Goal: Information Seeking & Learning: Learn about a topic

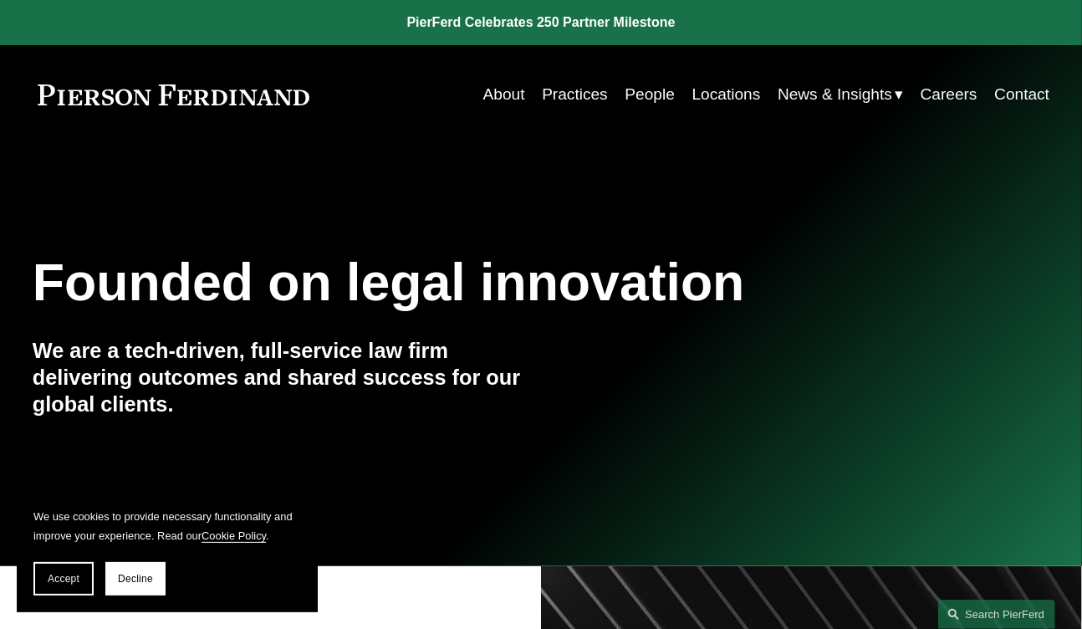
click at [645, 103] on link "People" at bounding box center [650, 95] width 49 height 32
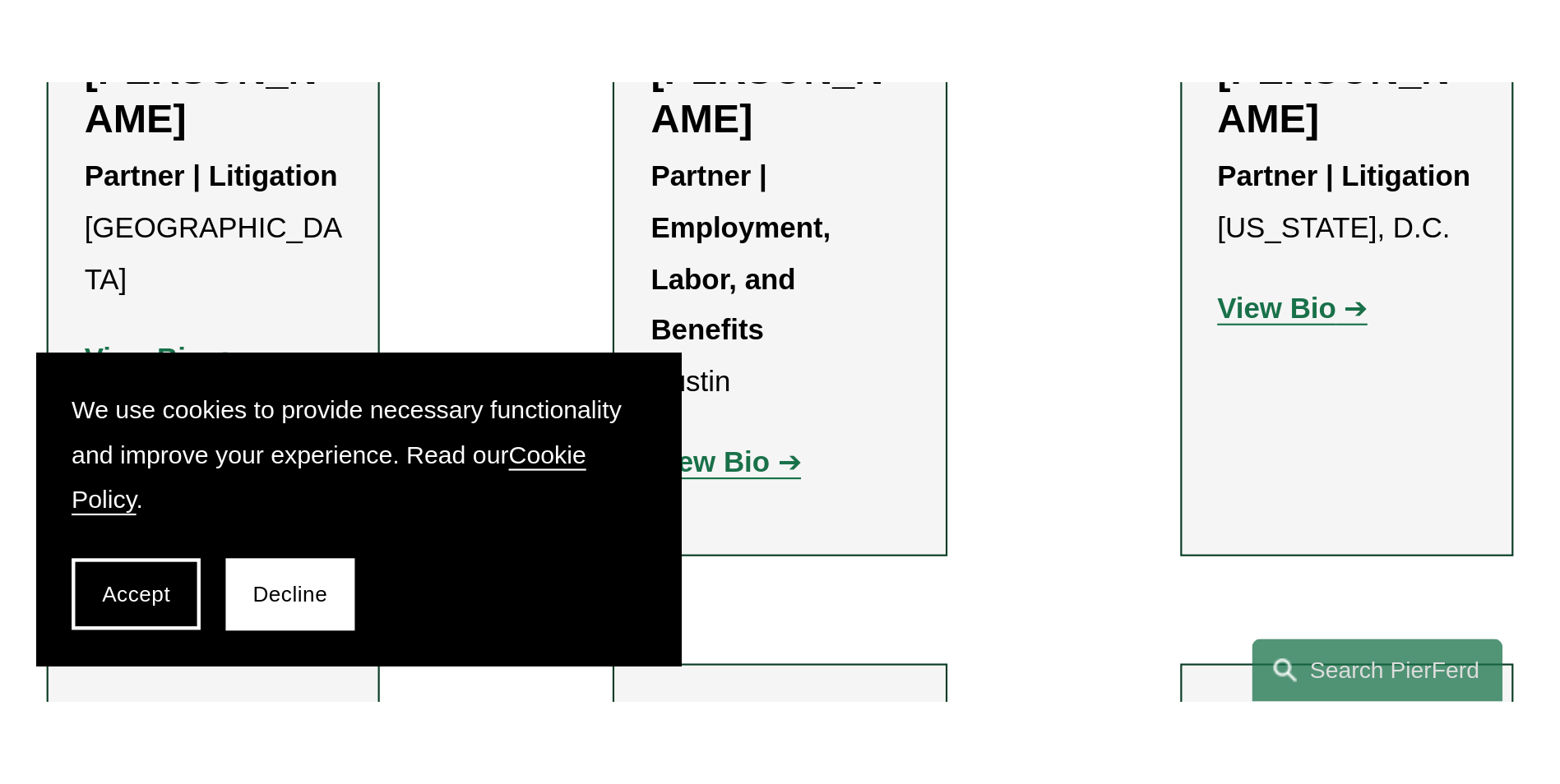
scroll to position [657, 0]
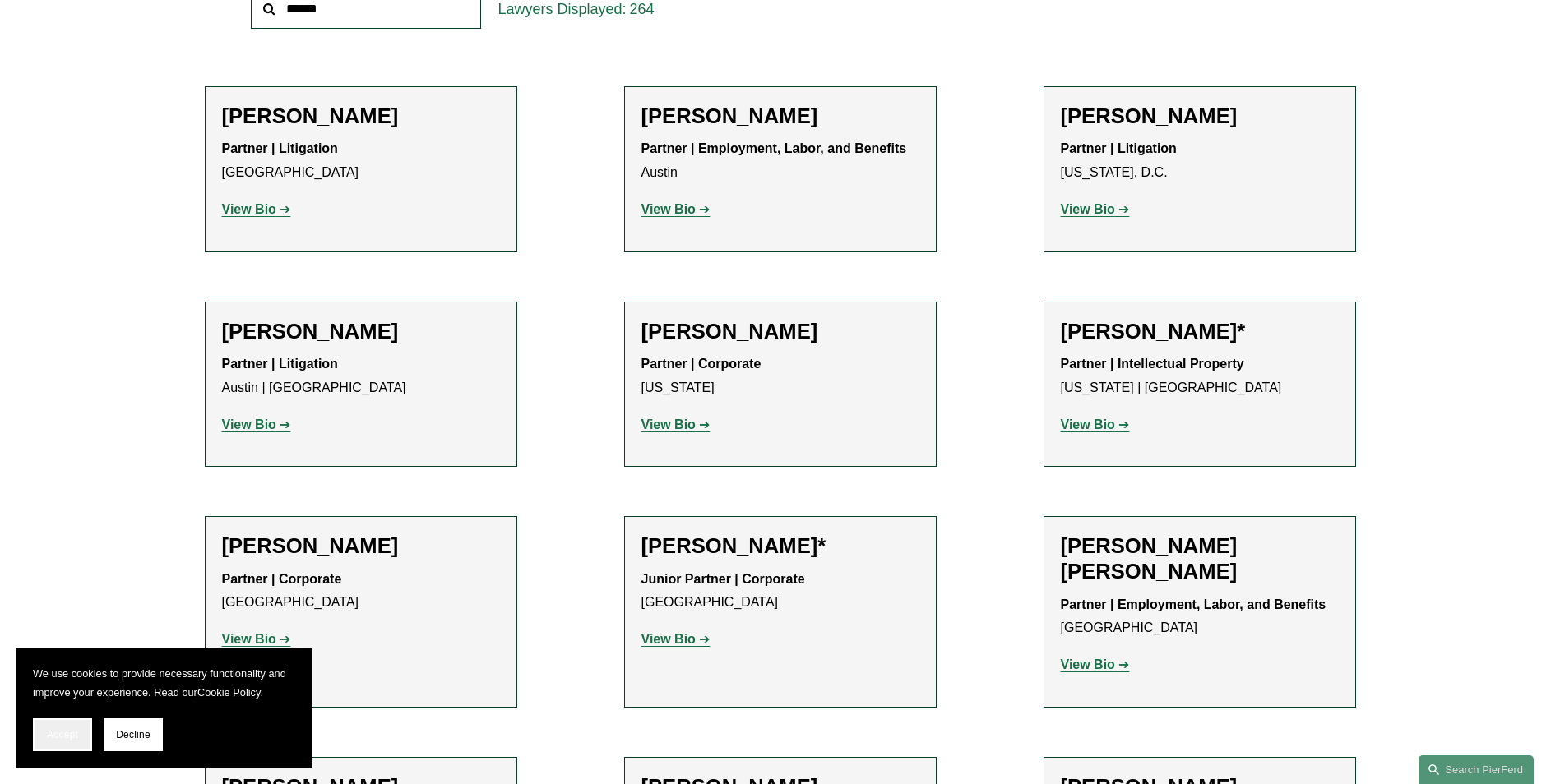
click at [59, 733] on span "Accept" at bounding box center [63, 735] width 31 height 12
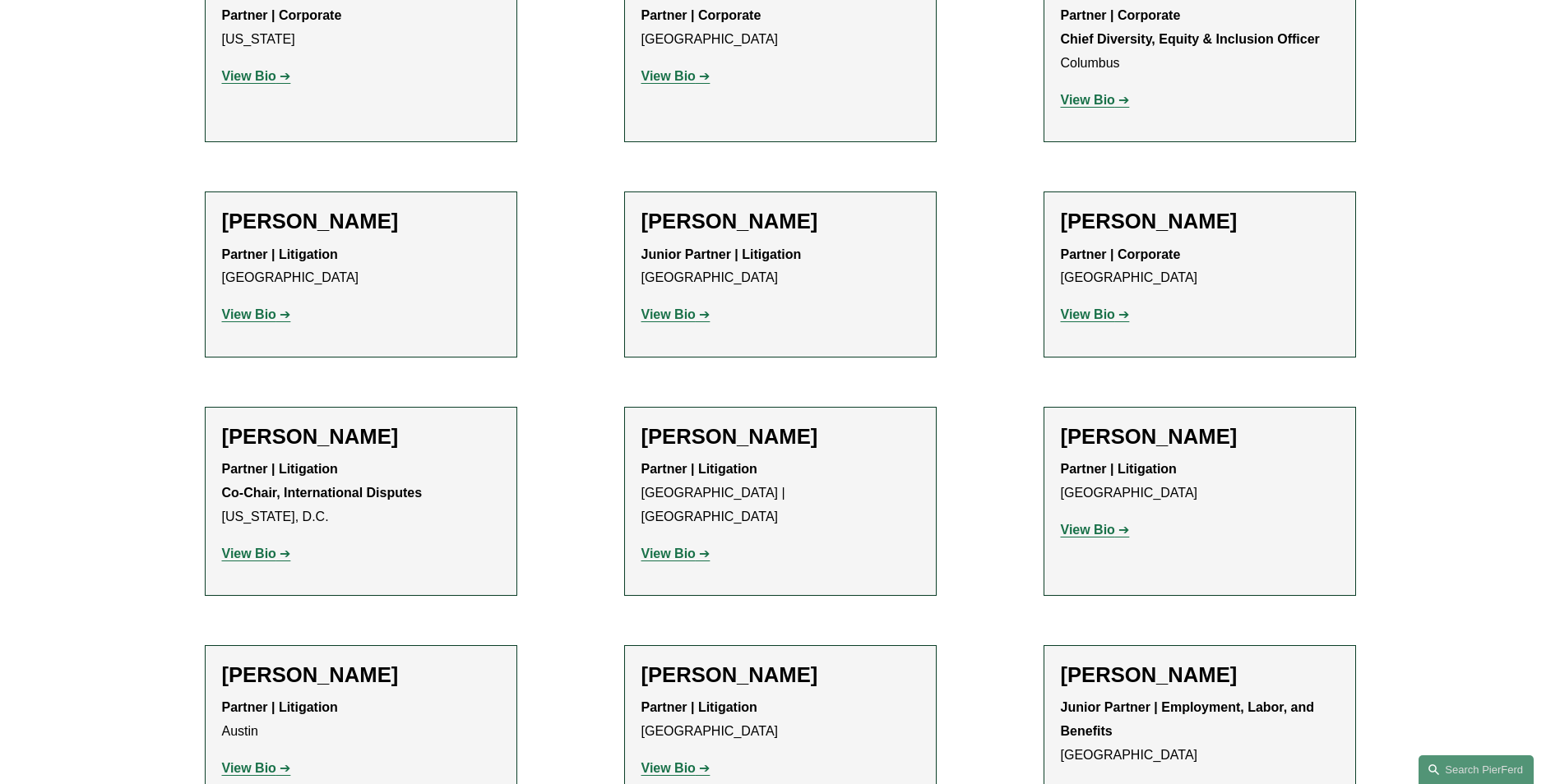
scroll to position [2959, 0]
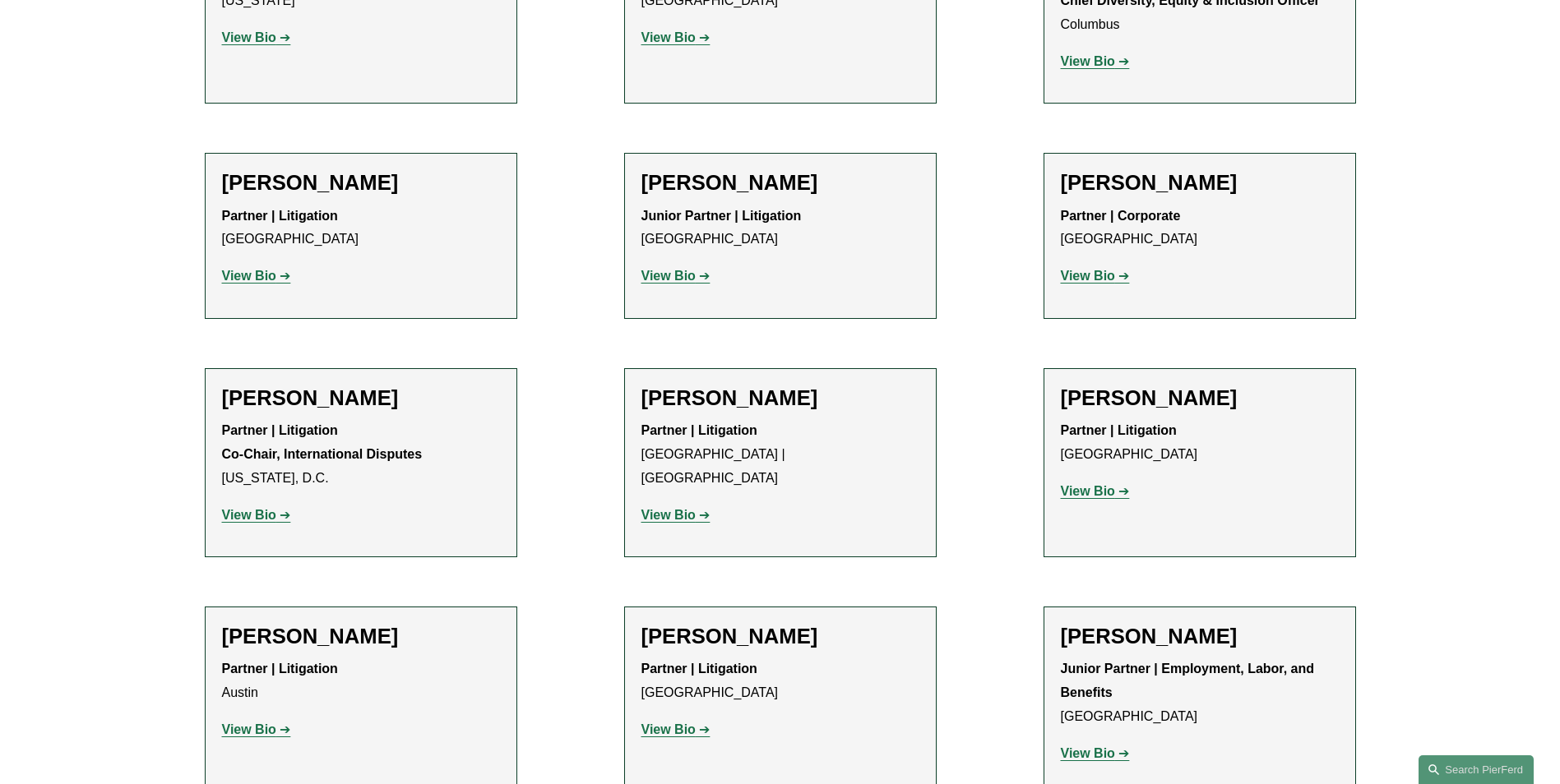
click at [301, 385] on h2 "Gene M. Burd" at bounding box center [361, 398] width 278 height 26
drag, startPoint x: 256, startPoint y: 374, endPoint x: 294, endPoint y: 364, distance: 39.3
click at [256, 423] on strong "Partner | Litigation Co-Chair, International Disputes" at bounding box center [322, 442] width 201 height 37
click at [244, 508] on strong "View Bio" at bounding box center [249, 515] width 54 height 14
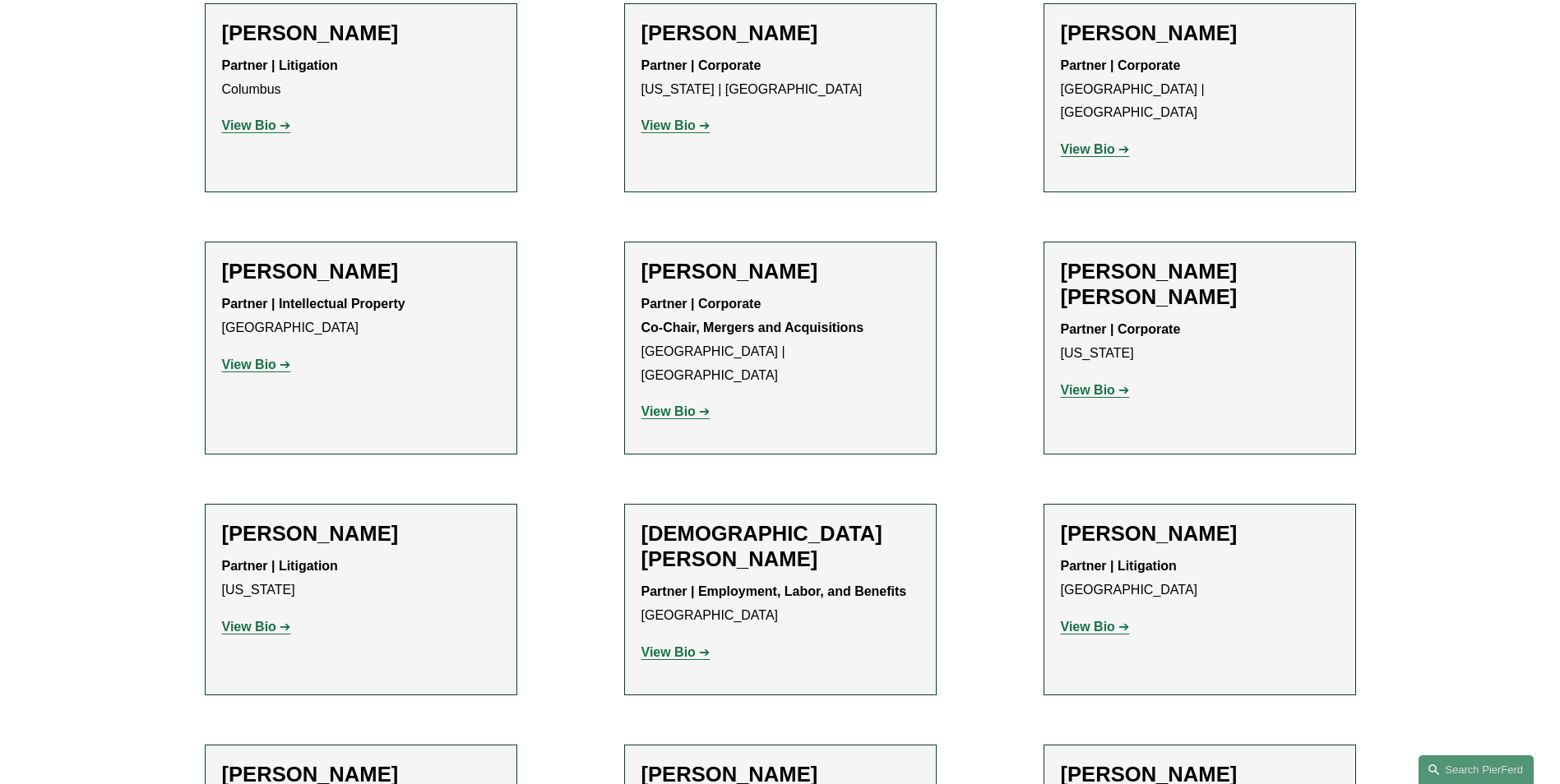
scroll to position [4274, 0]
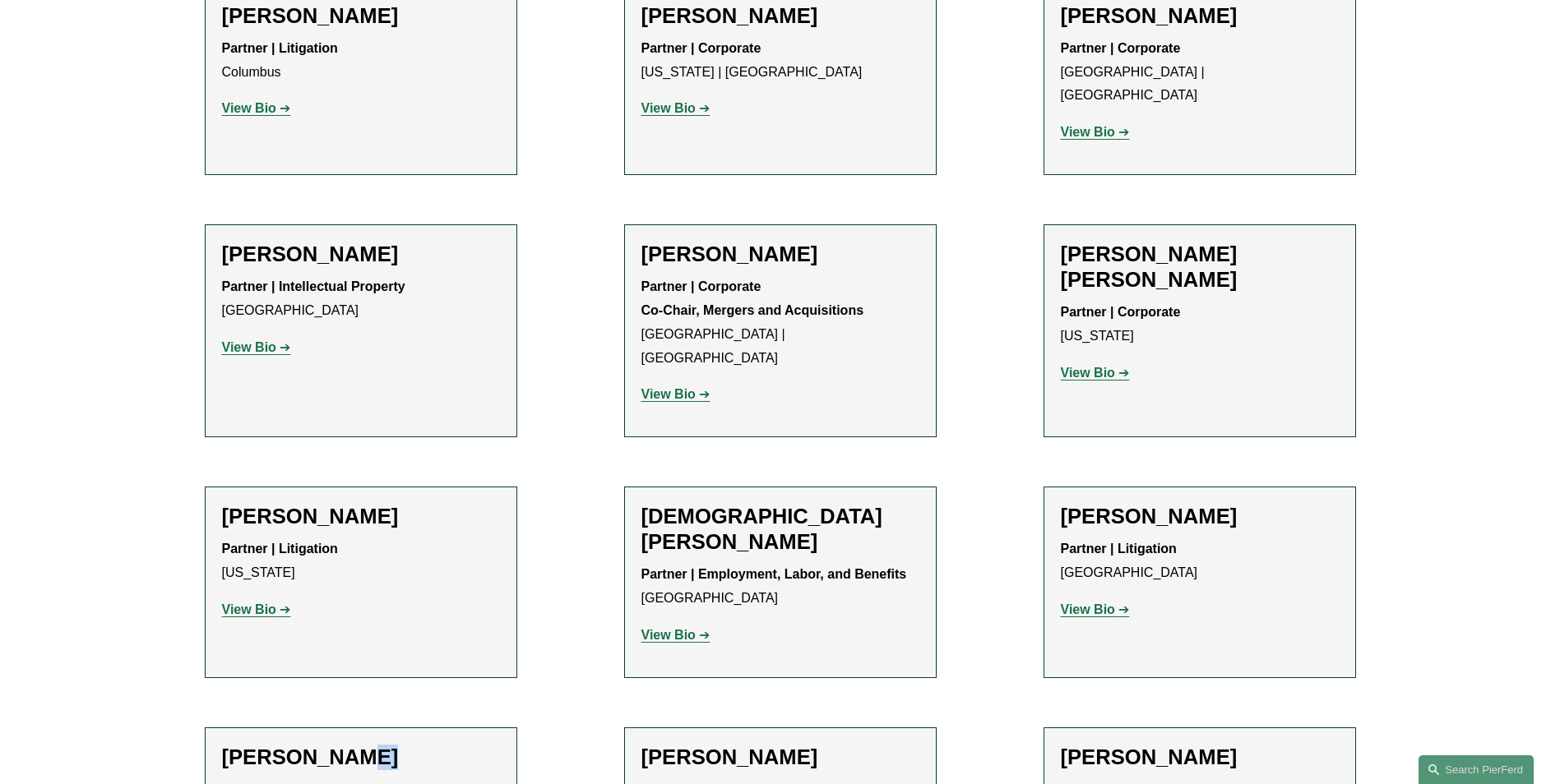
drag, startPoint x: 355, startPoint y: 587, endPoint x: 316, endPoint y: 594, distance: 39.6
click at [316, 745] on h2 "[PERSON_NAME]" at bounding box center [361, 757] width 278 height 26
drag, startPoint x: 316, startPoint y: 594, endPoint x: 292, endPoint y: 621, distance: 36.1
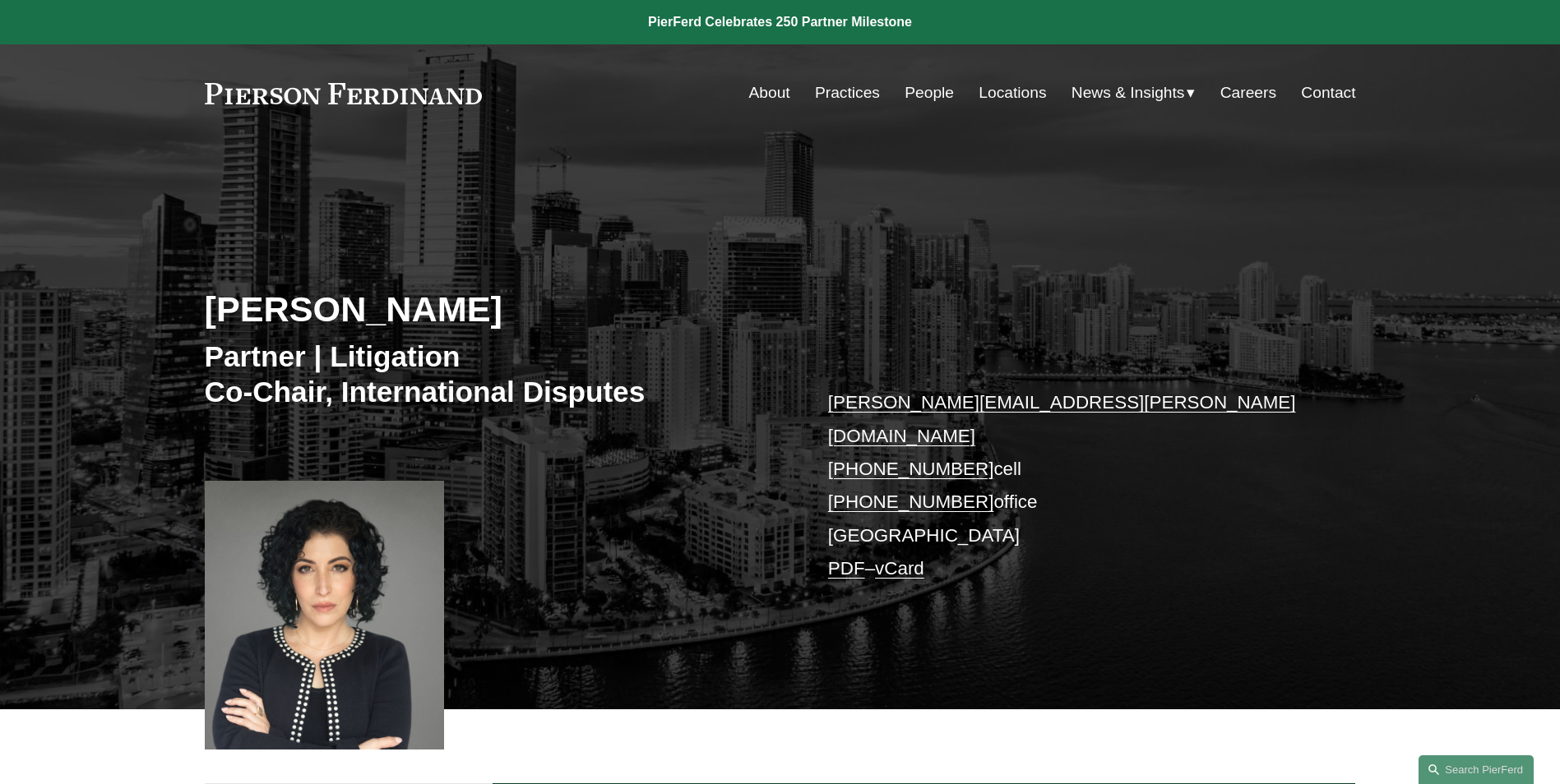
click at [740, 531] on div "[PERSON_NAME] Partner | Litigation Co-Chair, International Disputes [PERSON_NAM…" at bounding box center [780, 449] width 1560 height 521
